Goal: Task Accomplishment & Management: Complete application form

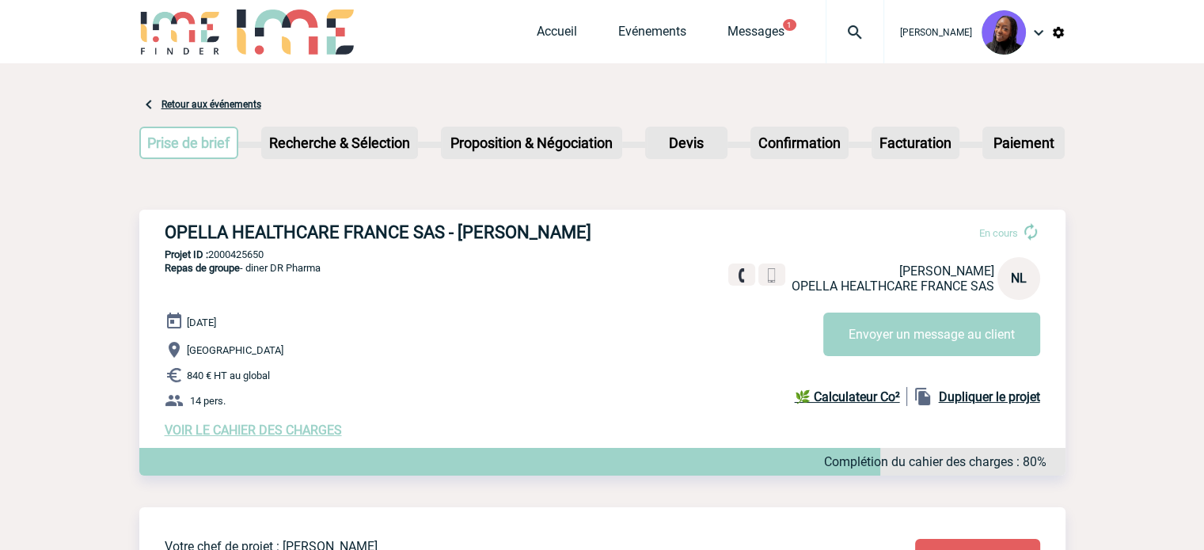
click at [368, 230] on h3 "OPELLA HEALTHCARE FRANCE SAS - Nadia LOUZANI" at bounding box center [402, 232] width 475 height 20
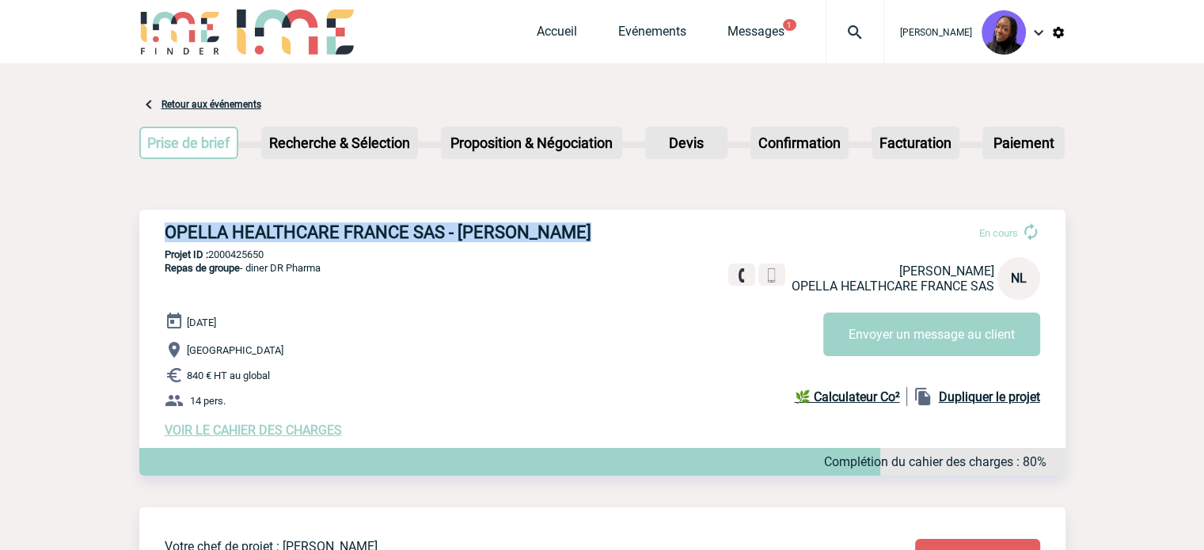
click at [368, 230] on h3 "OPELLA HEALTHCARE FRANCE SAS - Nadia LOUZANI" at bounding box center [402, 232] width 475 height 20
copy div "OPELLA HEALTHCARE FRANCE SAS - Nadia LOUZANI"
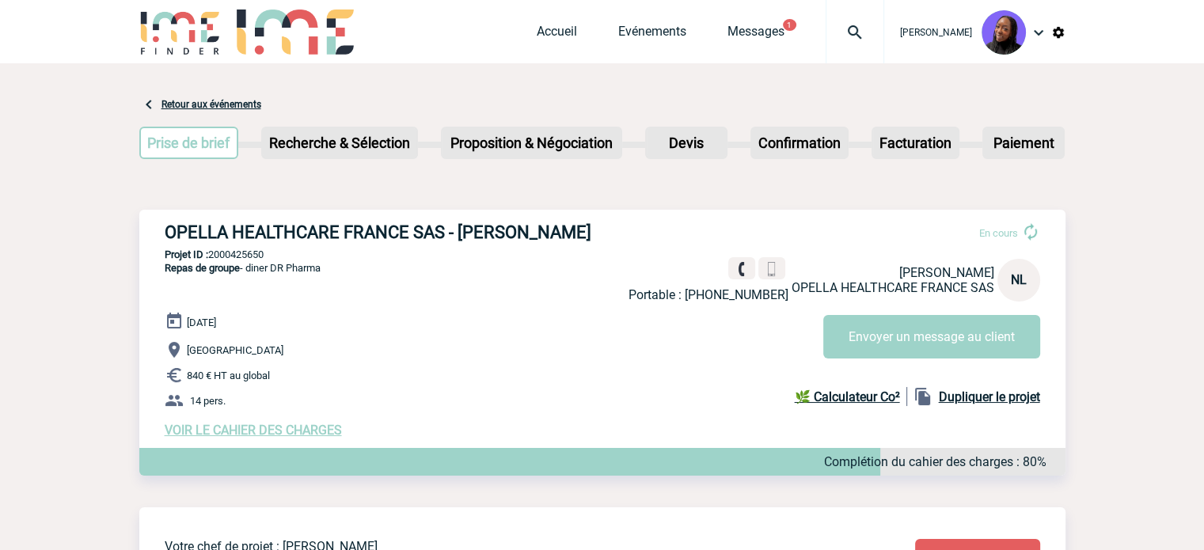
click at [250, 255] on p "Projet ID : 2000425650" at bounding box center [602, 255] width 926 height 12
copy p "2000425650"
click at [361, 394] on p "14 pers." at bounding box center [615, 400] width 901 height 19
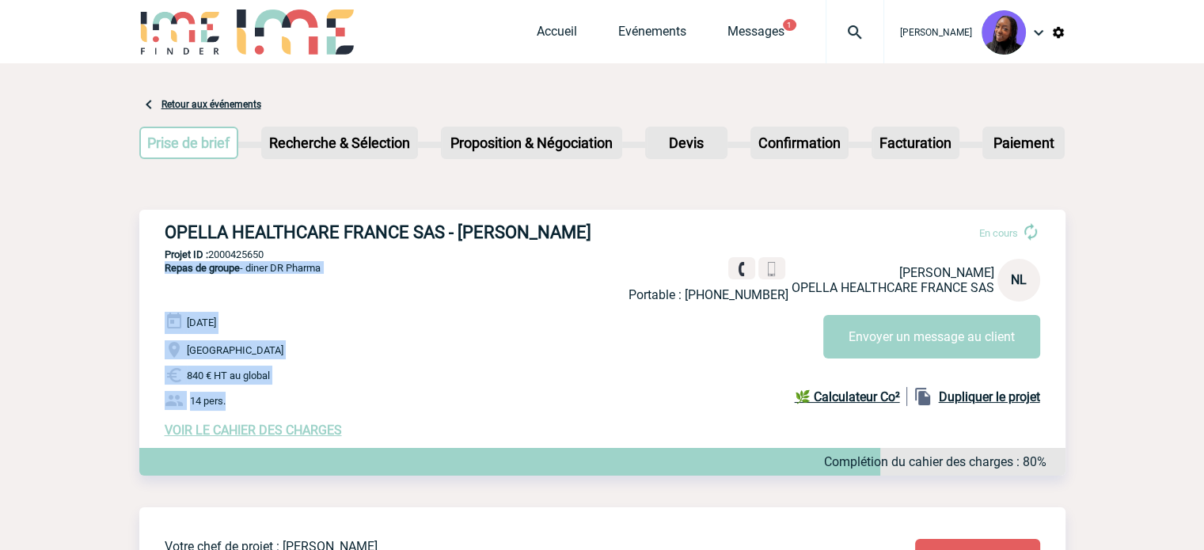
drag, startPoint x: 231, startPoint y: 401, endPoint x: 158, endPoint y: 274, distance: 146.1
click at [158, 274] on div "OPELLA HEALTHCARE FRANCE SAS - Nadia LOUZANI En cours Portable : +33784121249 N…" at bounding box center [602, 330] width 926 height 241
copy div "Repas de groupe - diner DR Pharma 20 Novembre 2025 Neuilly-sur-Seine 840 € HT a…"
click at [332, 435] on span "VOIR LE CAHIER DES CHARGES" at bounding box center [253, 430] width 177 height 15
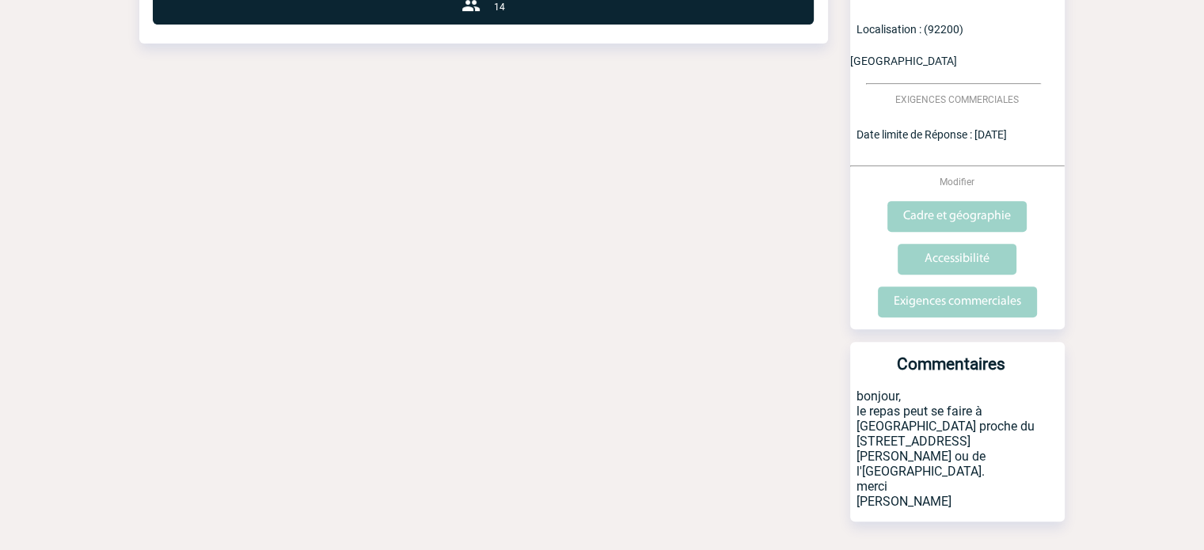
scroll to position [569, 0]
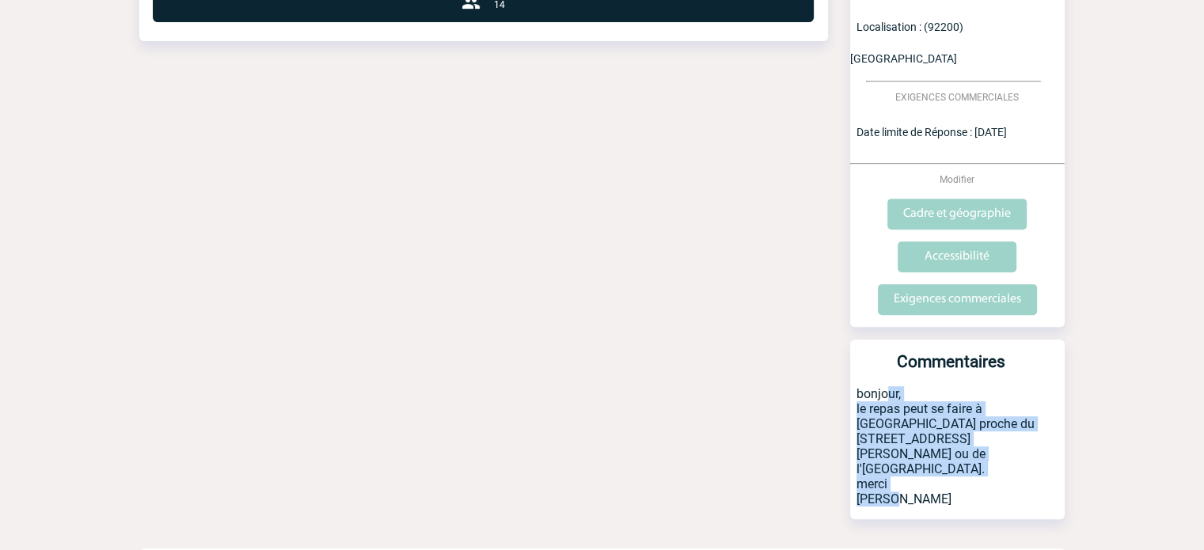
drag, startPoint x: 857, startPoint y: 359, endPoint x: 905, endPoint y: 462, distance: 114.4
click at [905, 462] on p "bonjour, le repas peut se faire à Neuilly proche du 157 avenue Charles de Gaull…" at bounding box center [957, 452] width 215 height 133
copy p "bonjour, le repas peut se faire à Neuilly proche du 157 avenue Charles de Gaull…"
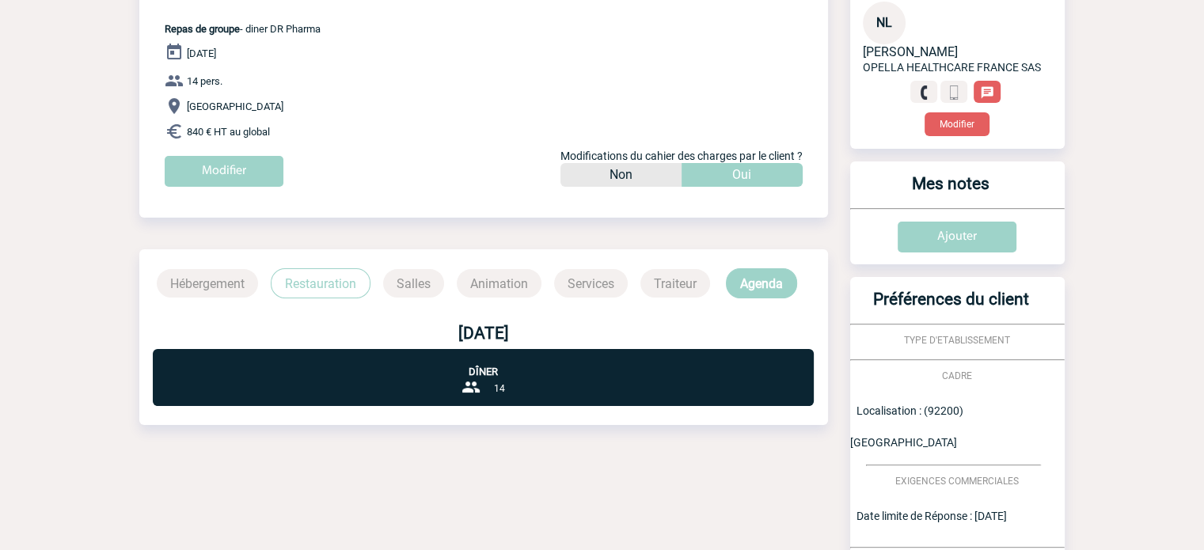
scroll to position [0, 0]
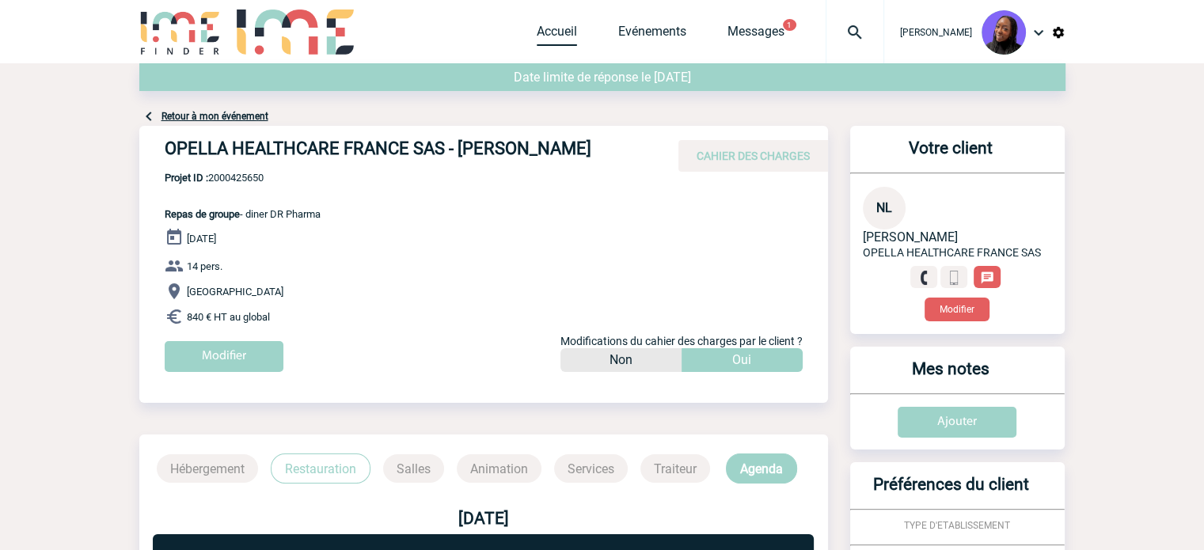
click at [567, 25] on link "Accueil" at bounding box center [557, 35] width 40 height 22
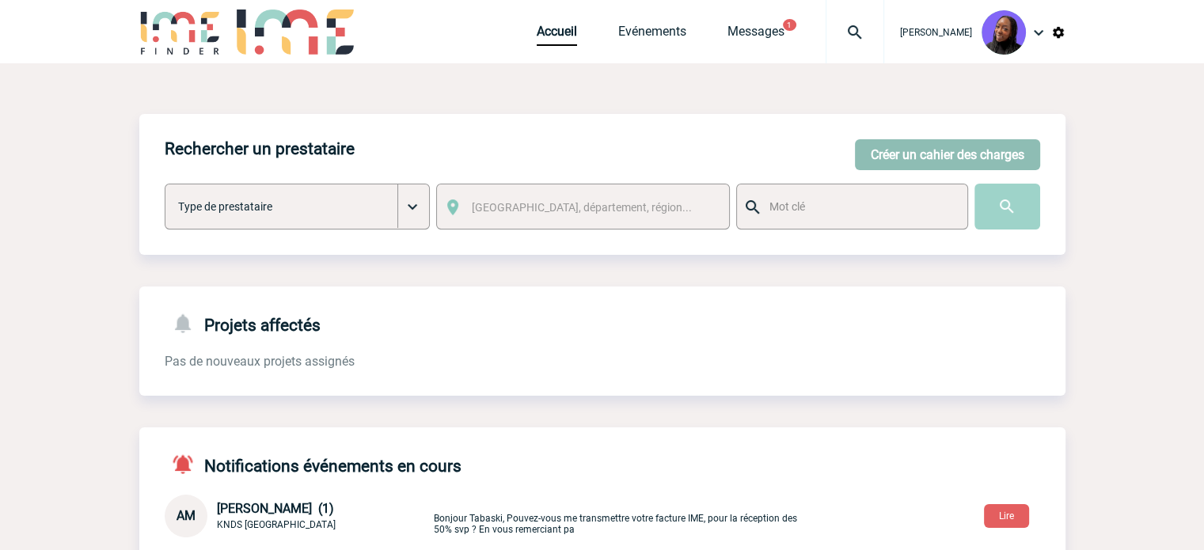
click at [910, 161] on button "Créer un cahier des charges" at bounding box center [947, 154] width 185 height 31
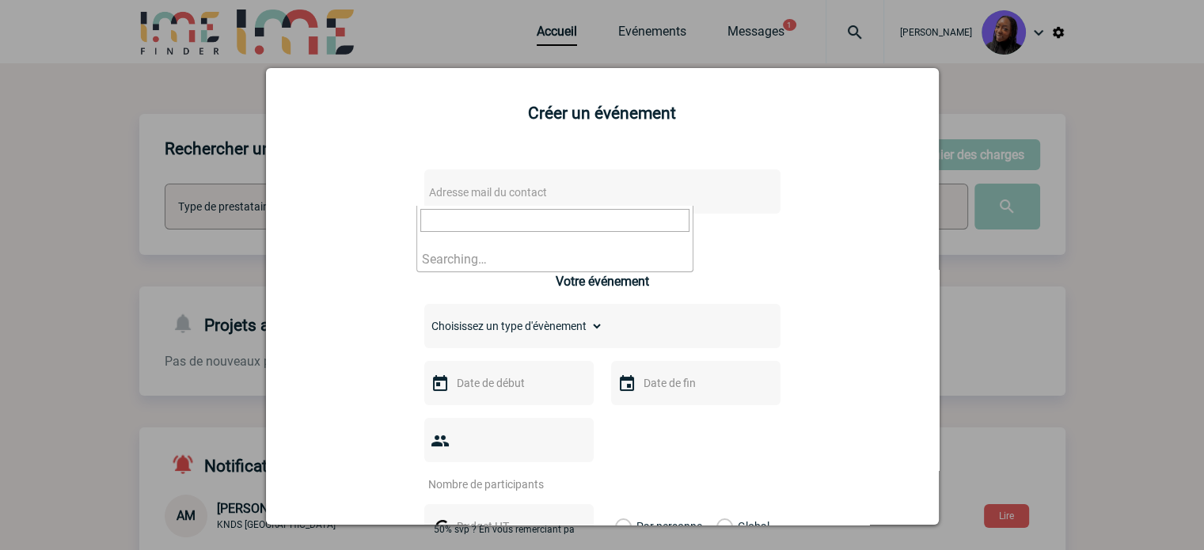
click at [491, 189] on span "Adresse mail du contact" at bounding box center [488, 192] width 118 height 13
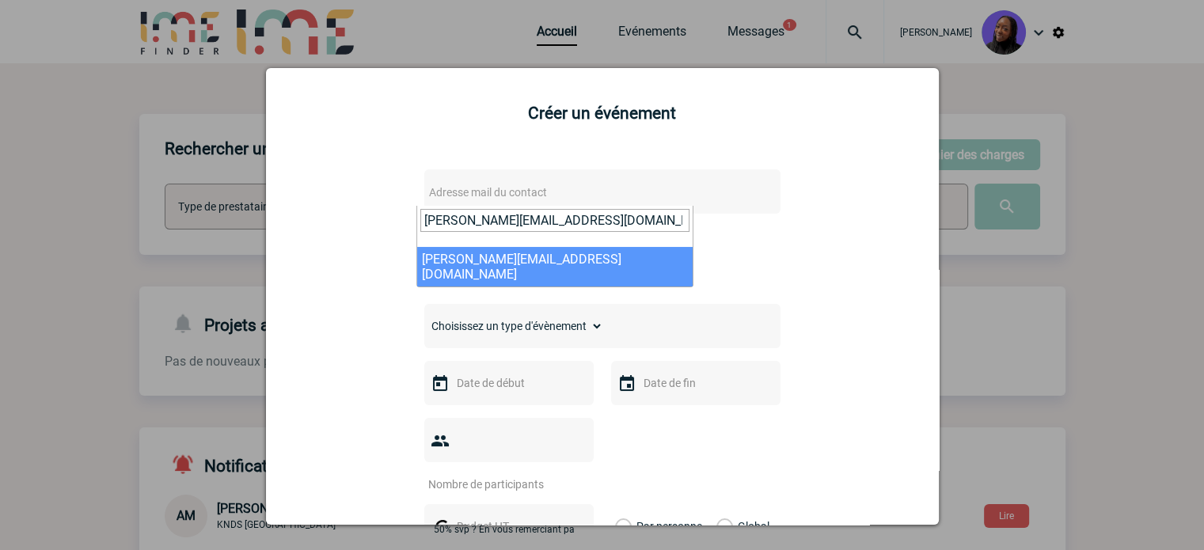
type input "Virginie.Chataigner@tevafrance.com"
select select "121735"
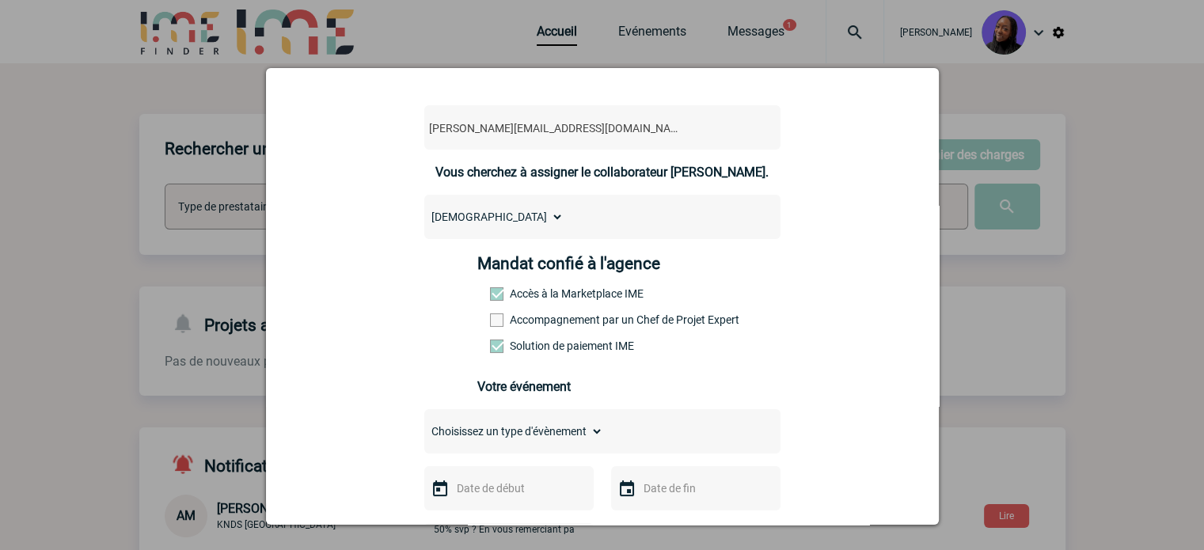
scroll to position [158, 0]
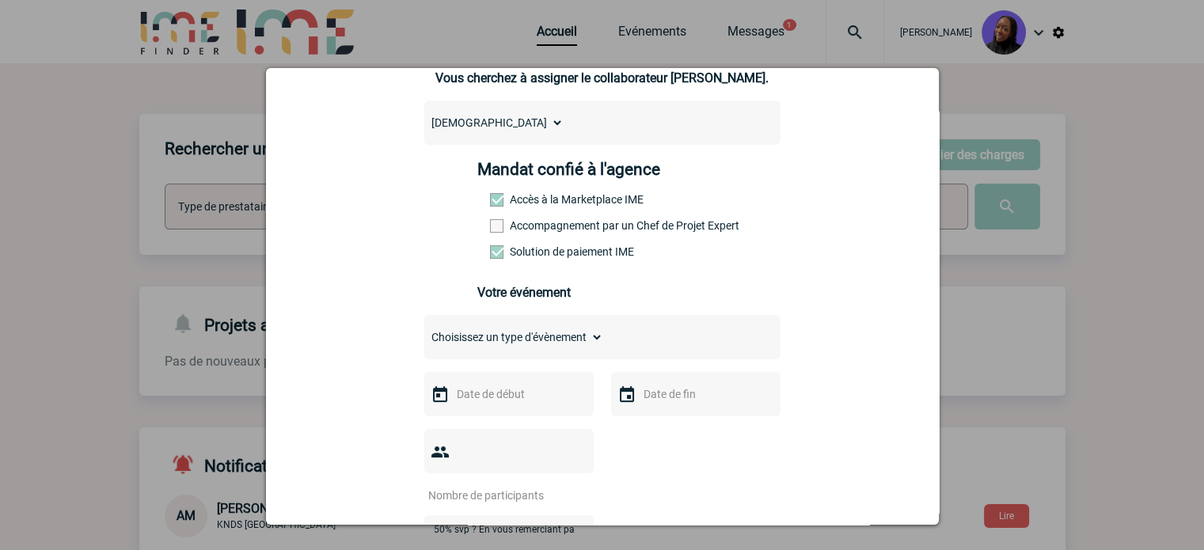
click at [522, 342] on select "Choisissez un type d'évènement Séminaire avec nuitée Séminaire sans nuitée Repa…" at bounding box center [513, 337] width 179 height 22
select select "1"
click at [424, 331] on select "Choisissez un type d'évènement Séminaire avec nuitée Séminaire sans nuitée Repa…" at bounding box center [513, 337] width 179 height 22
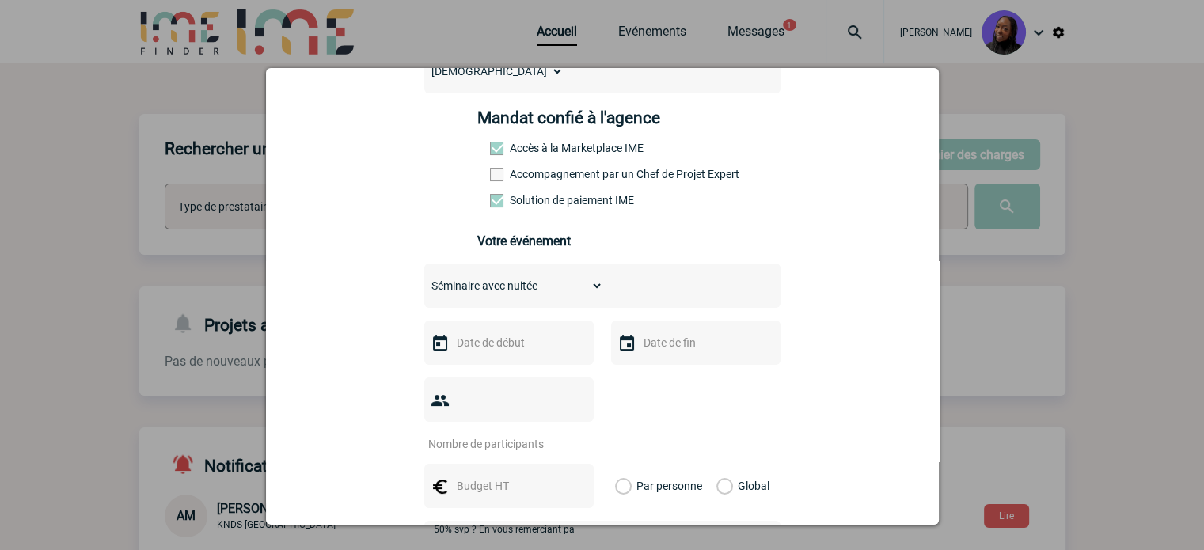
scroll to position [237, 0]
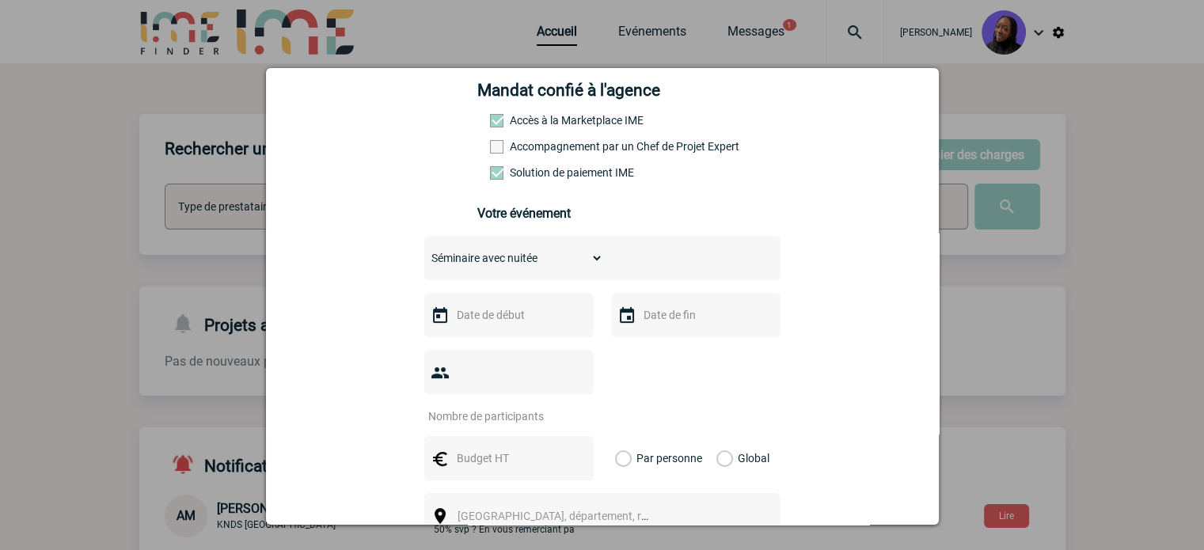
click at [515, 325] on input "text" at bounding box center [507, 315] width 109 height 21
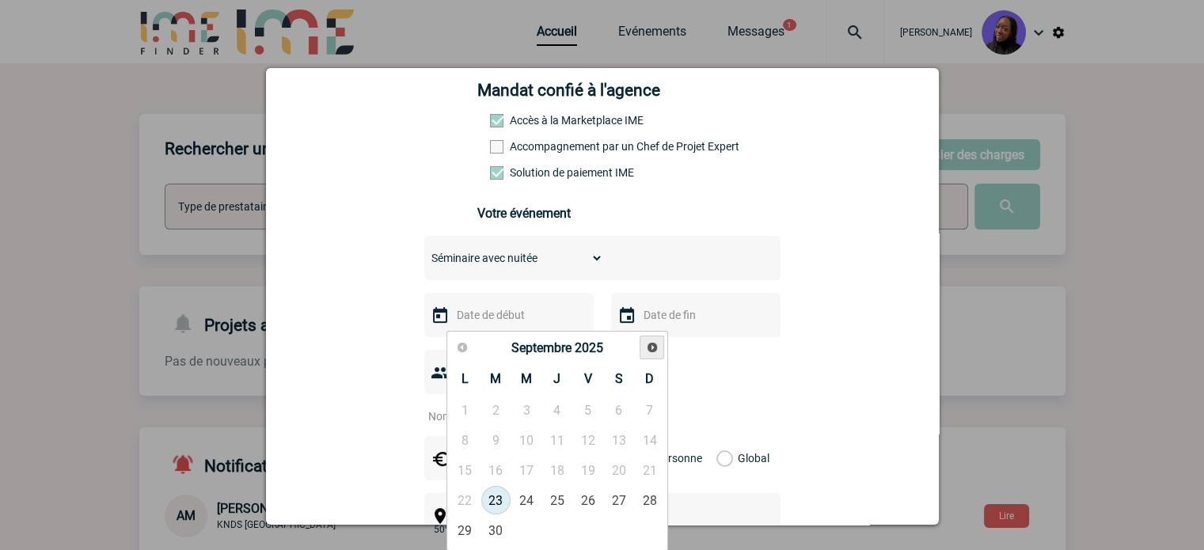
click at [651, 344] on span "Suivant" at bounding box center [652, 347] width 13 height 13
click at [462, 436] on link "6" at bounding box center [464, 440] width 29 height 28
type input "06-10-2025"
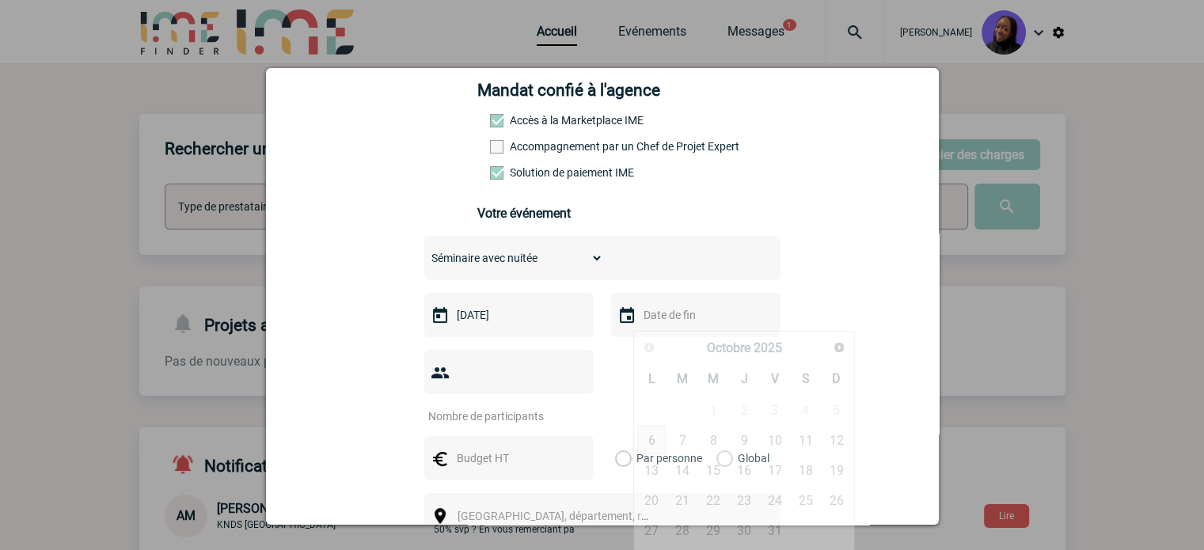
click at [695, 325] on input "text" at bounding box center [694, 315] width 109 height 21
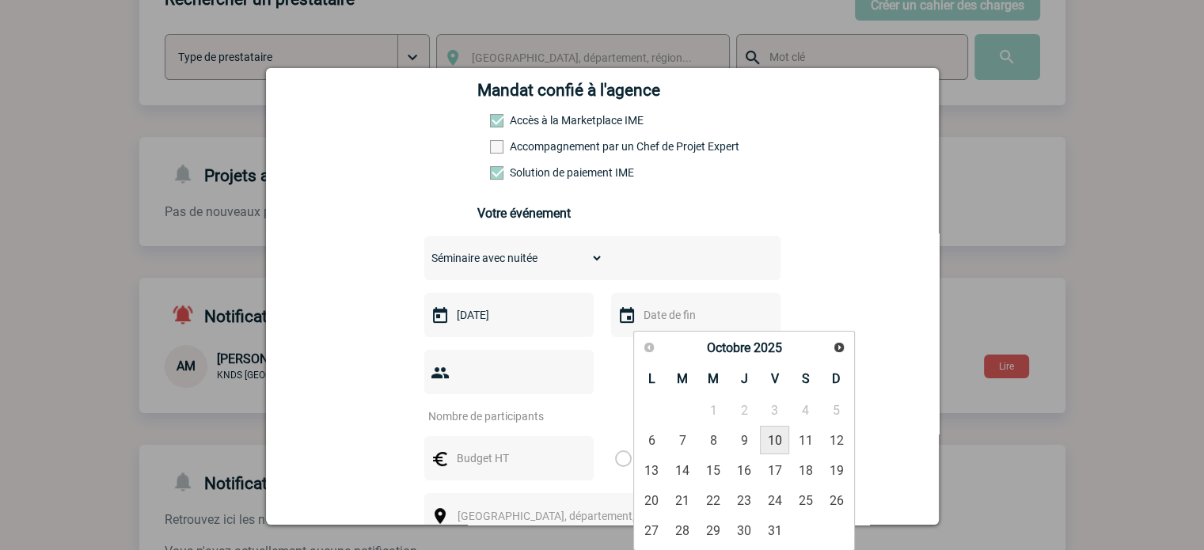
scroll to position [158, 0]
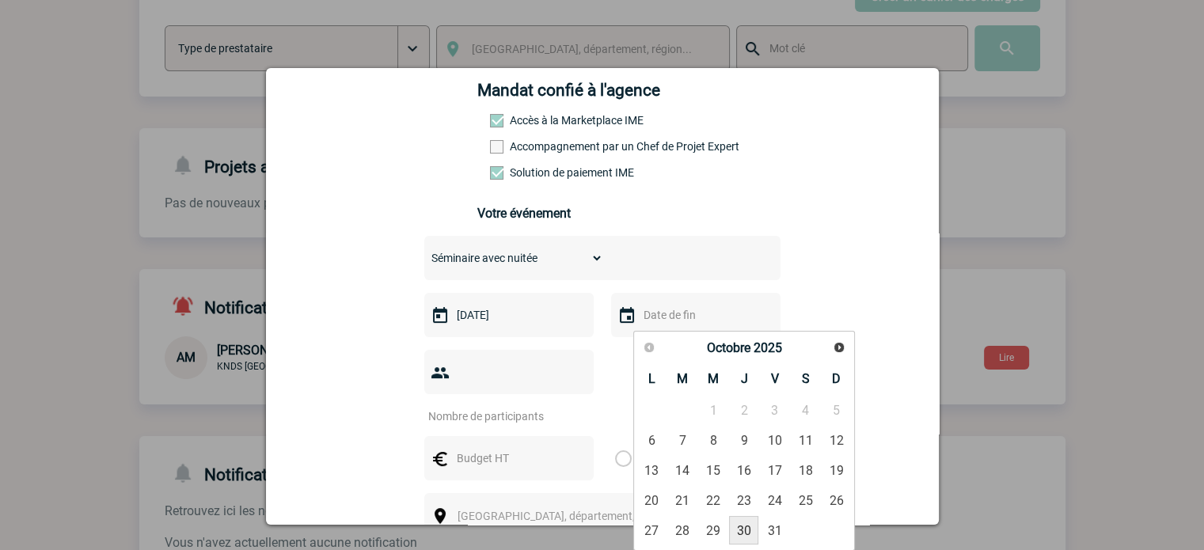
click at [747, 531] on link "30" at bounding box center [743, 530] width 29 height 28
type input "30-10-2025"
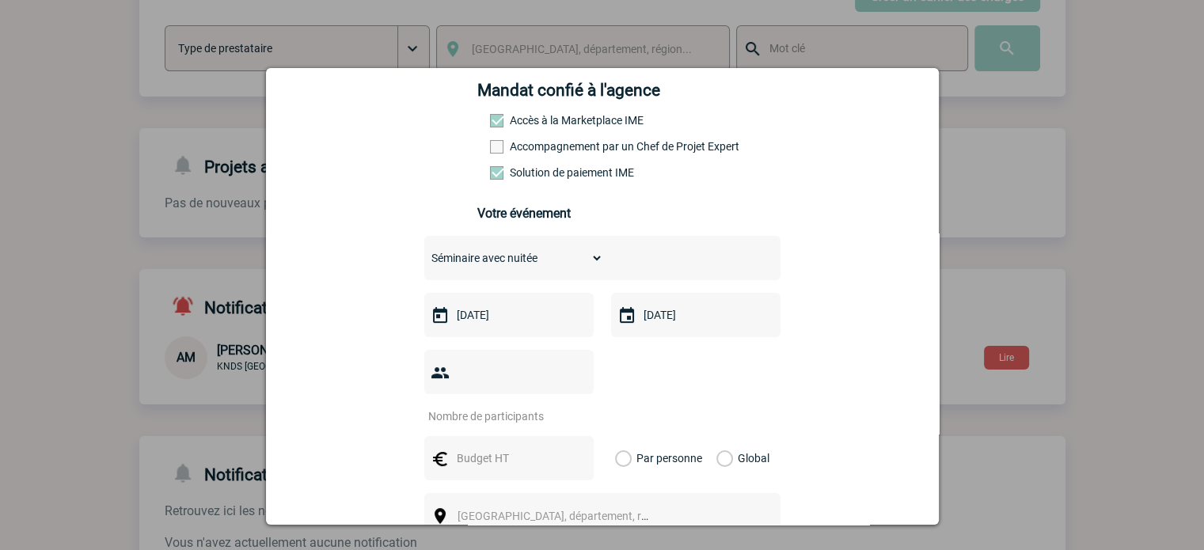
click at [484, 406] on input "number" at bounding box center [498, 416] width 149 height 21
type input "1910"
drag, startPoint x: 487, startPoint y: 382, endPoint x: 437, endPoint y: 382, distance: 49.9
click at [437, 382] on div "1910" at bounding box center [508, 372] width 169 height 44
click at [484, 448] on input "text" at bounding box center [507, 458] width 109 height 21
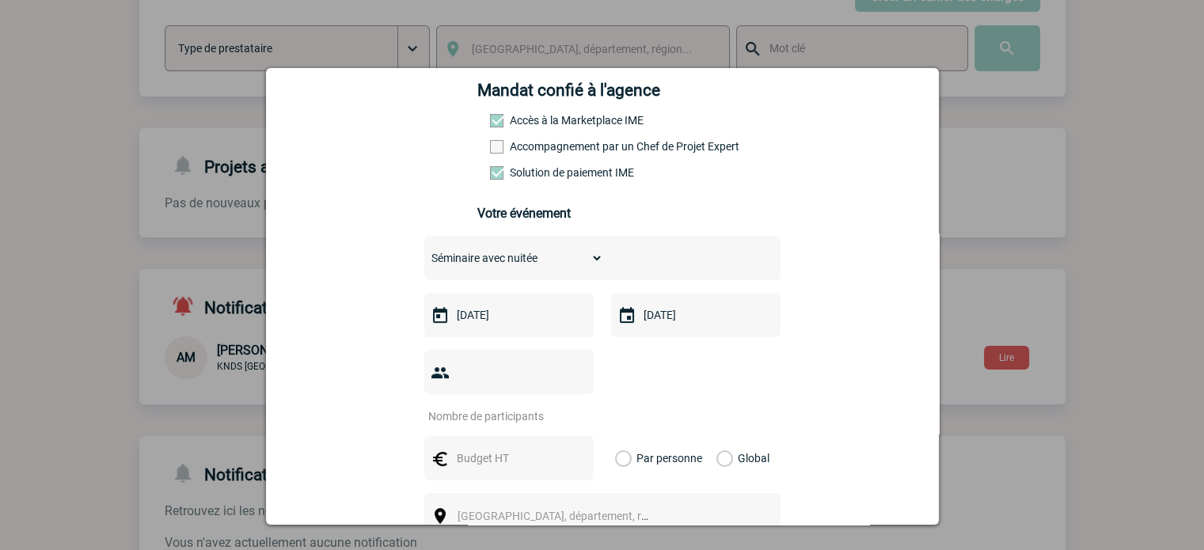
paste input "1910"
type input "1910"
click at [462, 406] on input "number" at bounding box center [498, 416] width 149 height 21
type input "1"
click at [716, 436] on label "Global" at bounding box center [721, 458] width 10 height 44
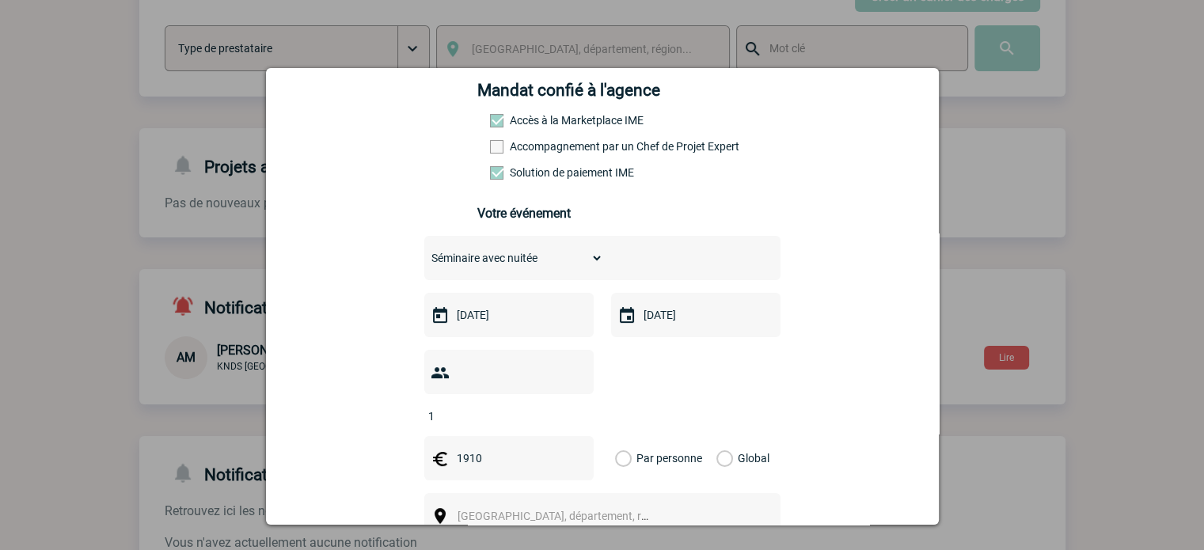
click at [0, 0] on input "Global" at bounding box center [0, 0] width 0 height 0
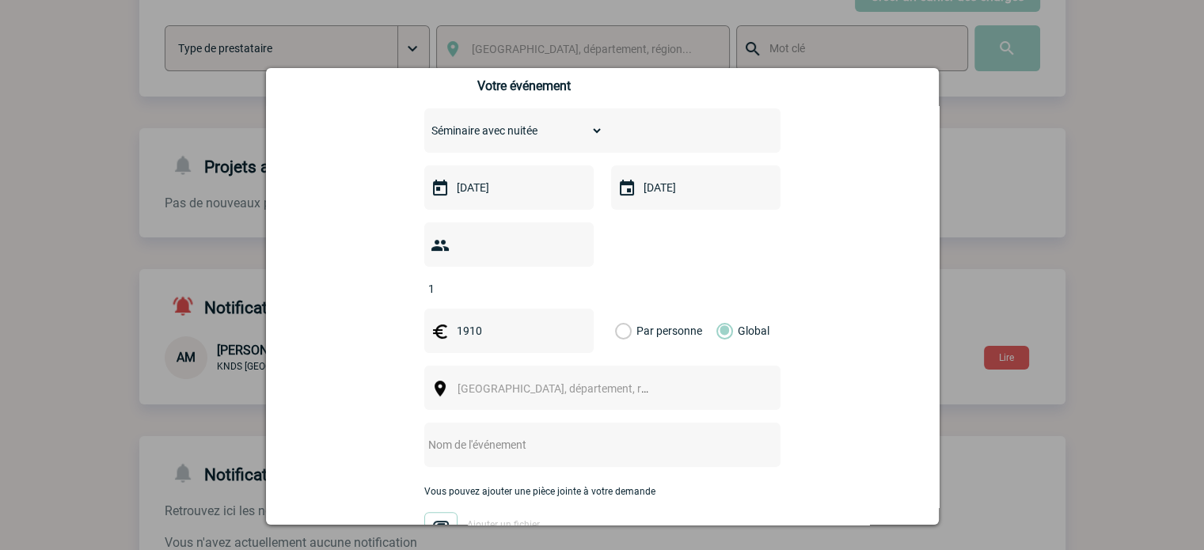
scroll to position [396, 0]
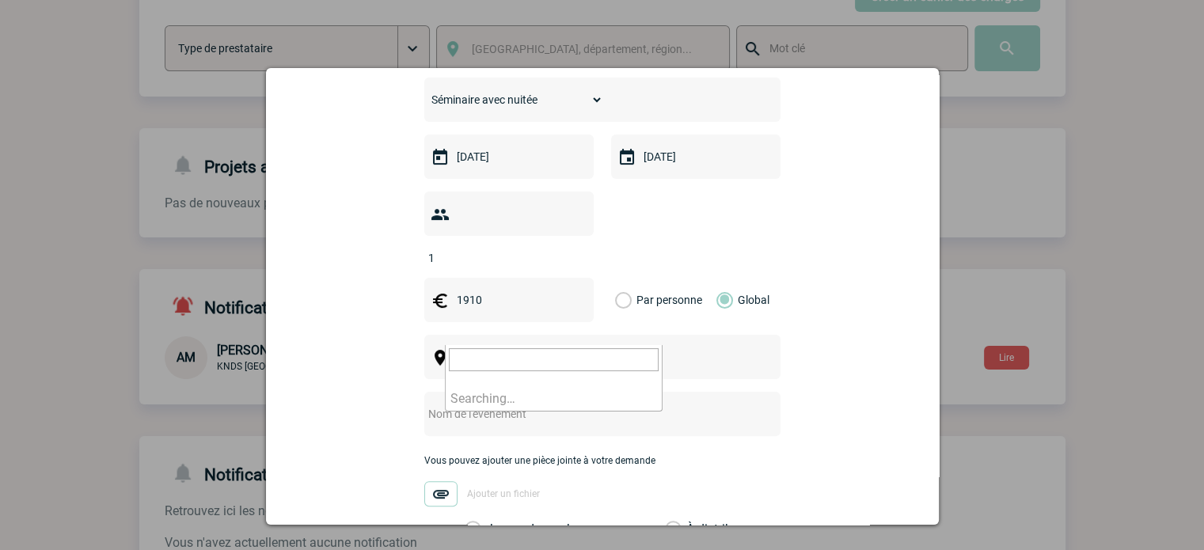
click at [493, 347] on span "Ville, département, région..." at bounding box center [560, 358] width 218 height 22
drag, startPoint x: 508, startPoint y: 361, endPoint x: 270, endPoint y: 344, distance: 238.9
click at [270, 344] on body "Tabaski THIAM Accueil Evénements 1" at bounding box center [602, 241] width 1204 height 799
type input "P"
type input "p"
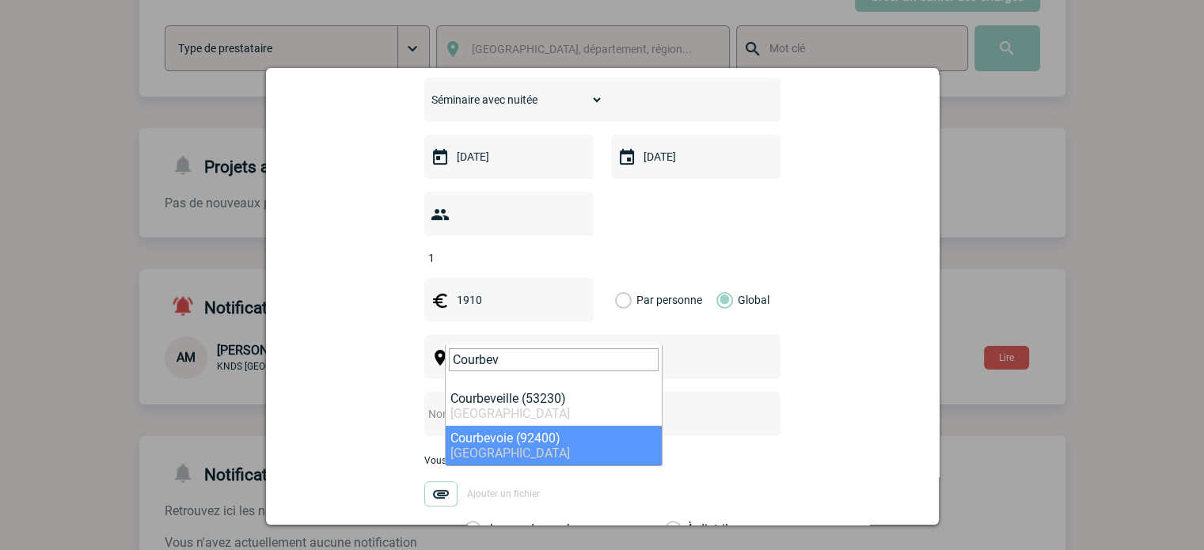
type input "Courbev"
select select "38"
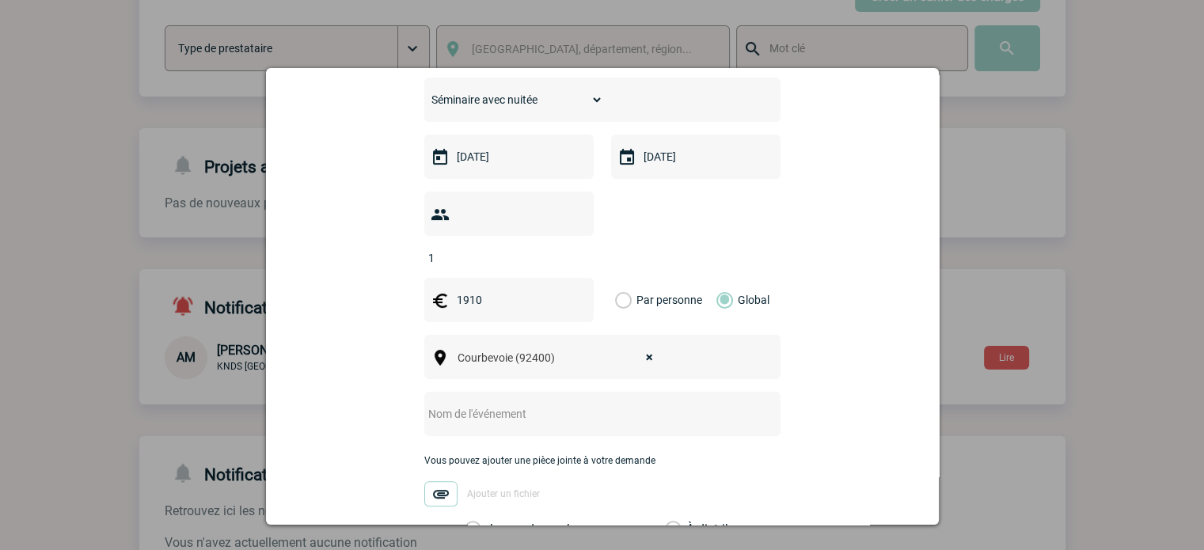
click at [492, 404] on input "text" at bounding box center [581, 414] width 314 height 21
click at [530, 404] on input "Centralisation -" at bounding box center [581, 414] width 314 height 21
paste input "Lucas MANGANO"
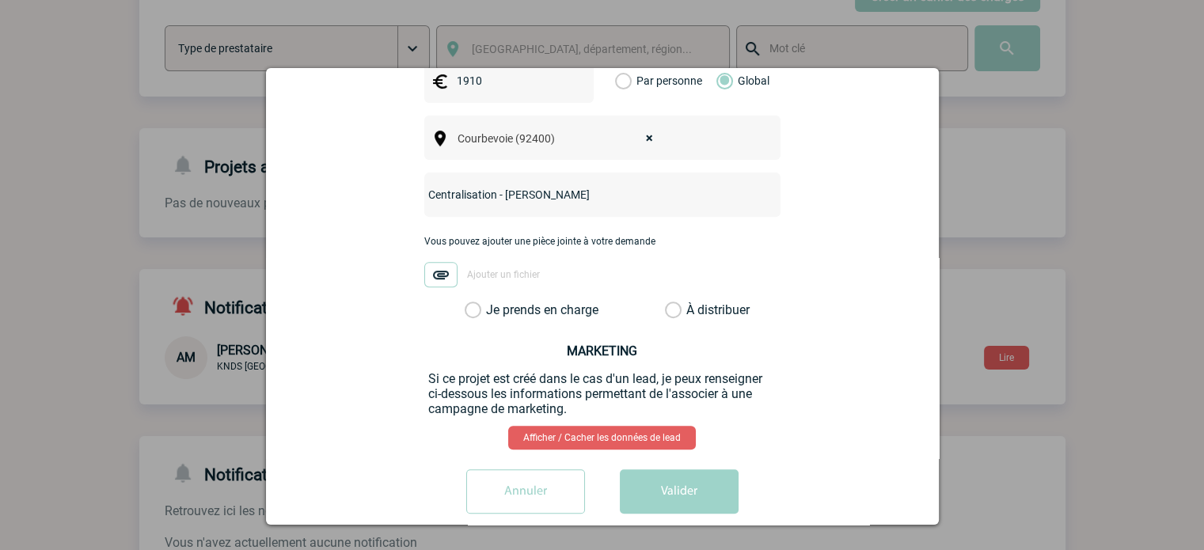
scroll to position [616, 0]
type input "Centralisation - Lucas MANGANO"
click at [470, 302] on label "Je prends en charge" at bounding box center [478, 310] width 27 height 16
click at [0, 0] on input "Je prends en charge" at bounding box center [0, 0] width 0 height 0
click at [688, 469] on button "Valider" at bounding box center [679, 491] width 119 height 44
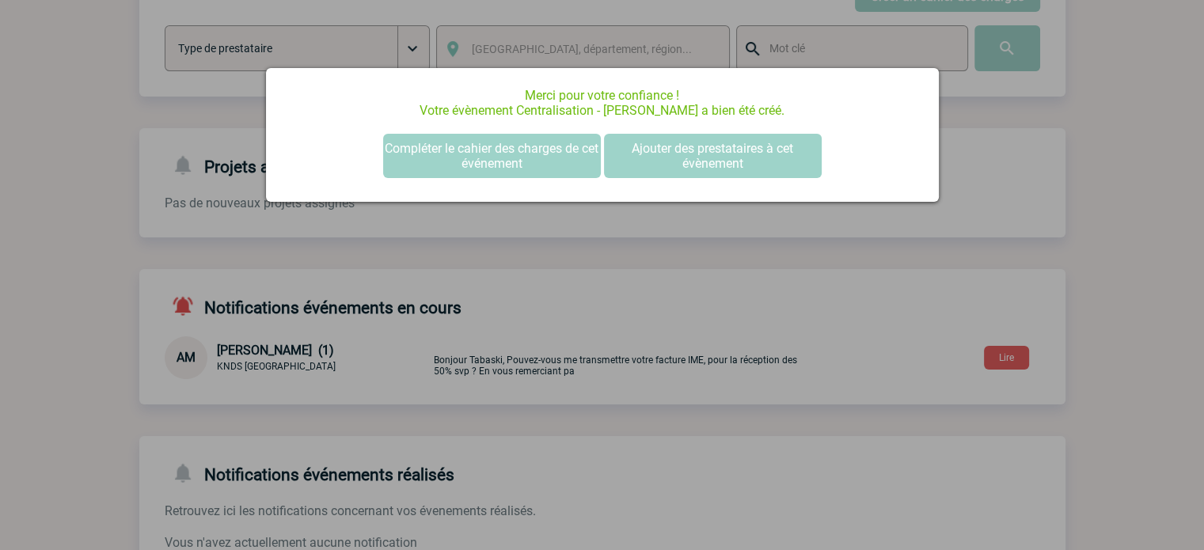
scroll to position [0, 0]
click at [528, 167] on button "Compléter le cahier des charges de cet événement" at bounding box center [492, 156] width 218 height 44
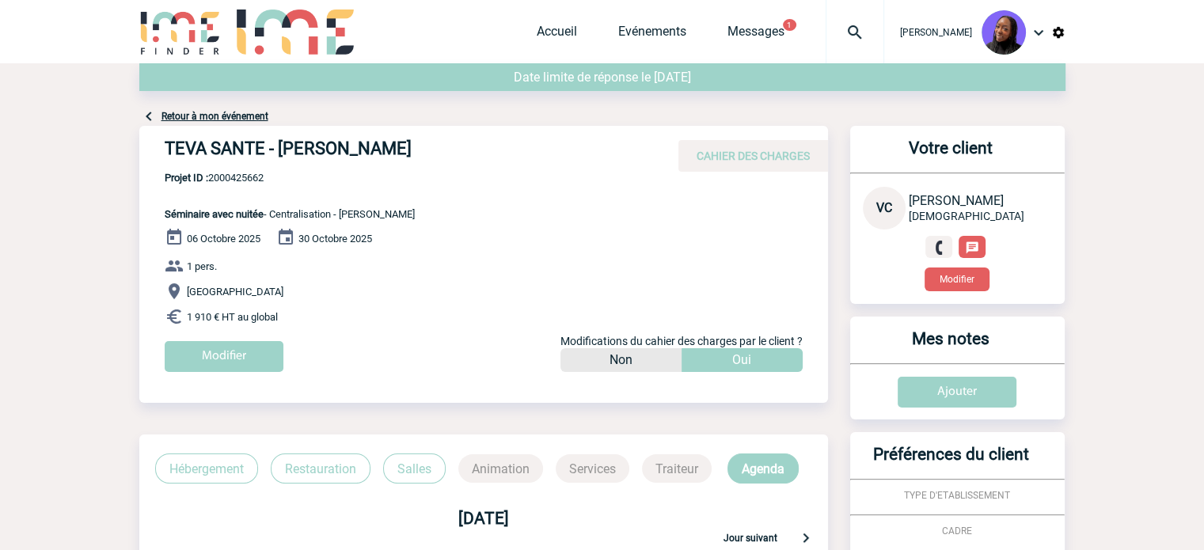
click at [316, 155] on h4 "TEVA SANTE - [PERSON_NAME]" at bounding box center [402, 152] width 475 height 27
click at [315, 155] on h4 "TEVA SANTE - [PERSON_NAME]" at bounding box center [402, 152] width 475 height 27
copy div "TEVA SANTE - [PERSON_NAME]"
click at [237, 174] on span "Projet ID : 2000425662" at bounding box center [290, 178] width 250 height 12
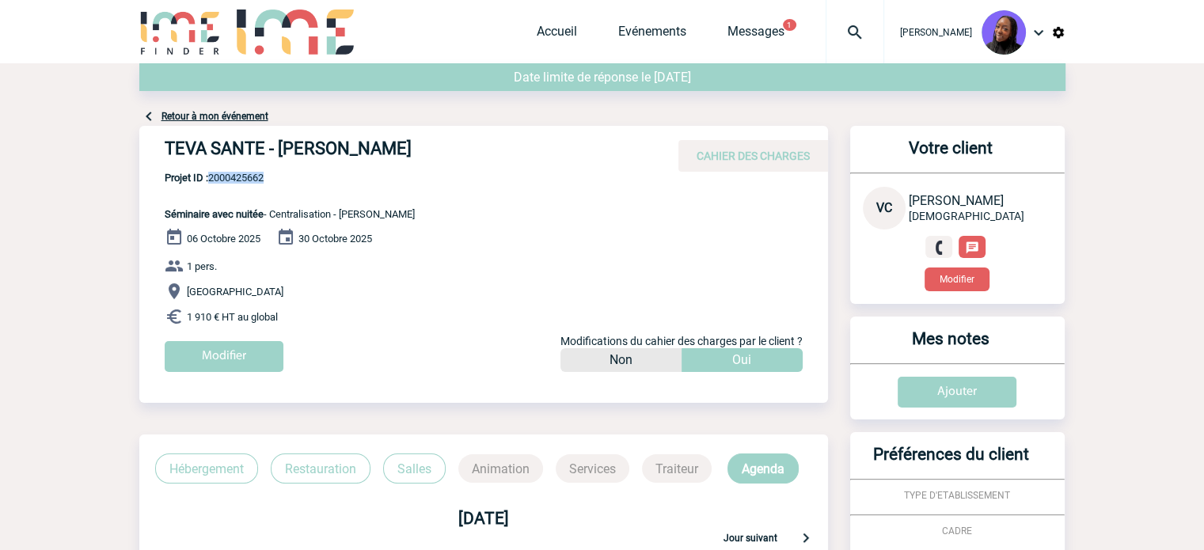
click at [237, 174] on span "Projet ID : 2000425662" at bounding box center [290, 178] width 250 height 12
copy span "2000425662"
click at [309, 304] on div "[DATE] [DATE] 1 pers. [GEOGRAPHIC_DATA] 1 910 € HT au global Modifier Modificat…" at bounding box center [496, 306] width 663 height 156
drag, startPoint x: 287, startPoint y: 317, endPoint x: 144, endPoint y: 218, distance: 173.5
click at [144, 218] on div "TEVA SANTE - [PERSON_NAME] CAHIER DES CHARGES TEVA SANTE - [PERSON_NAME] - Sémi…" at bounding box center [483, 255] width 689 height 258
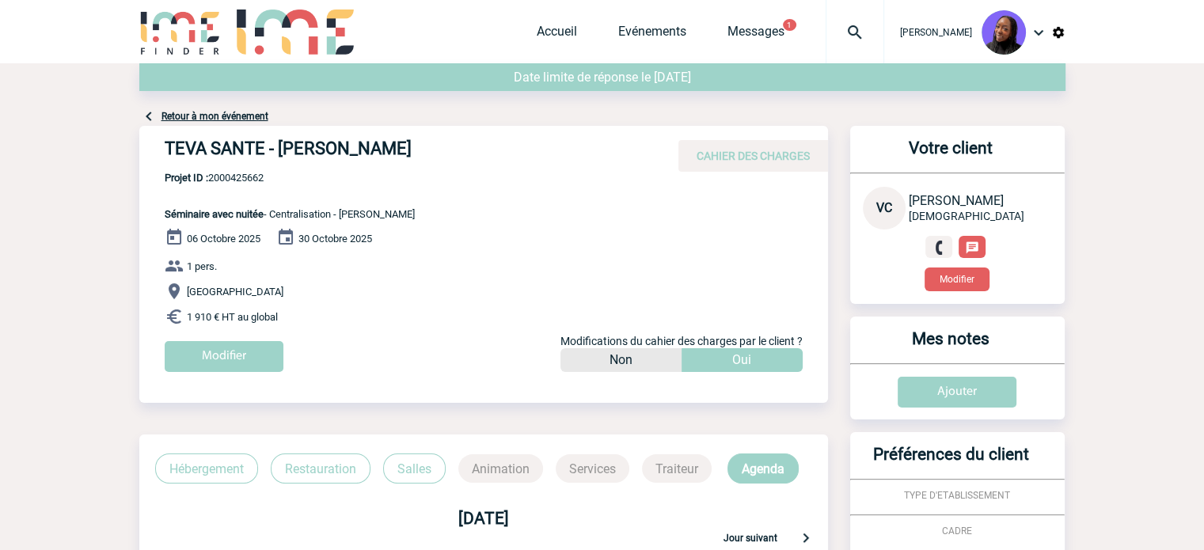
copy div "Séminaire avec nuitée - Centralisation - [PERSON_NAME] [DATE] [DATE] 1 pers. Co…"
click at [241, 184] on span "Projet ID : 2000425662" at bounding box center [290, 178] width 250 height 12
copy span "2000425662"
